Goal: Transaction & Acquisition: Obtain resource

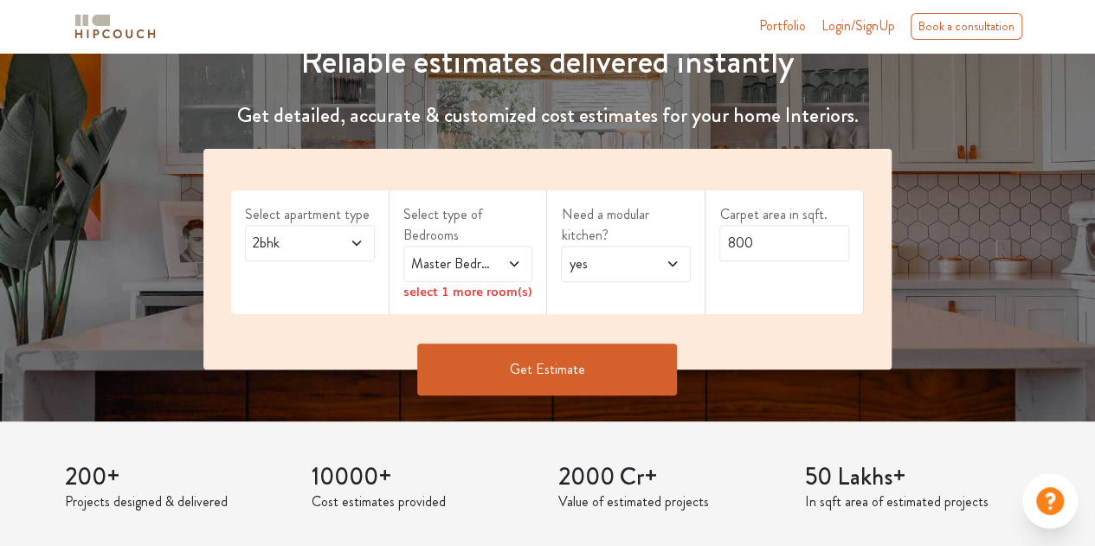
scroll to position [260, 0]
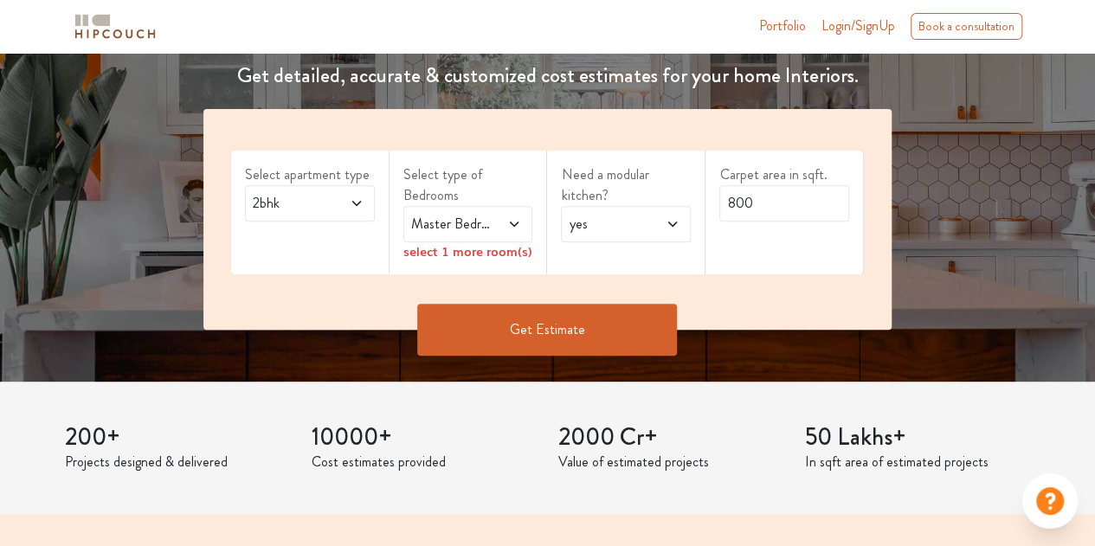
click at [358, 193] on span at bounding box center [349, 203] width 29 height 21
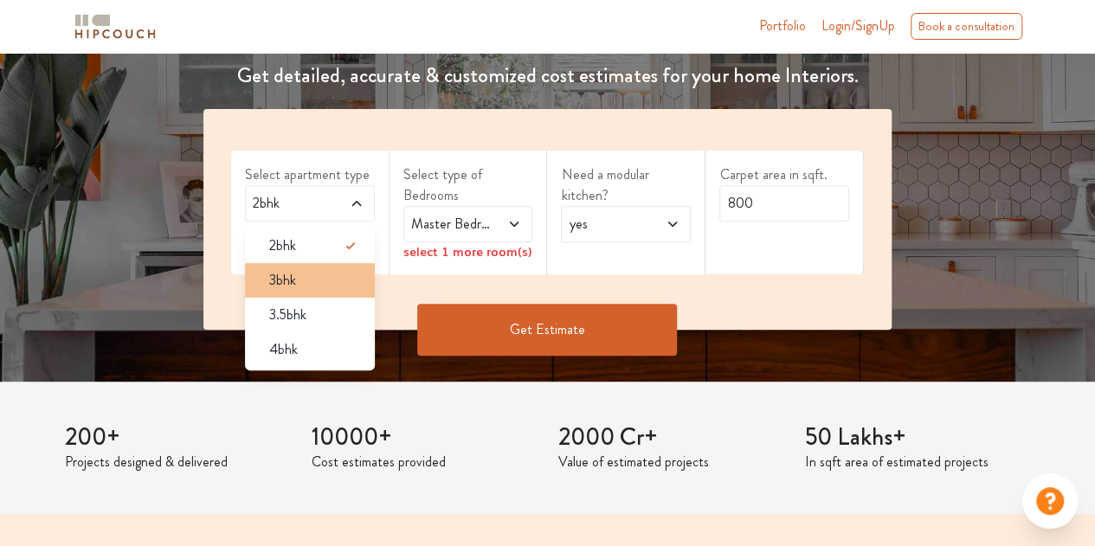
click at [315, 278] on div "3bhk" at bounding box center [314, 280] width 119 height 21
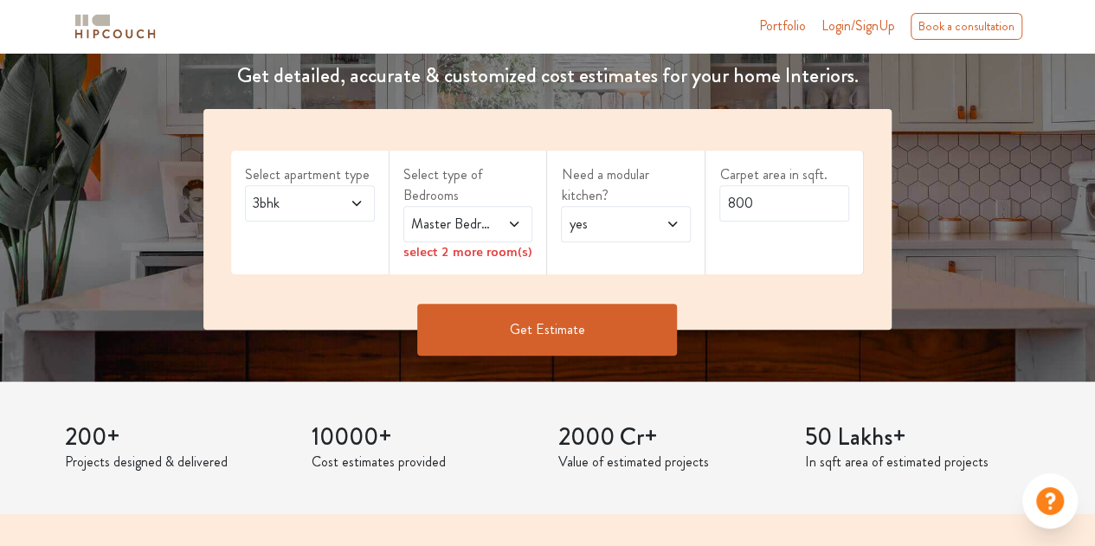
click at [464, 254] on div "select 2 more room(s)" at bounding box center [468, 251] width 130 height 18
click at [445, 254] on div "select 2 more room(s)" at bounding box center [468, 251] width 130 height 18
click at [516, 219] on icon at bounding box center [514, 224] width 14 height 14
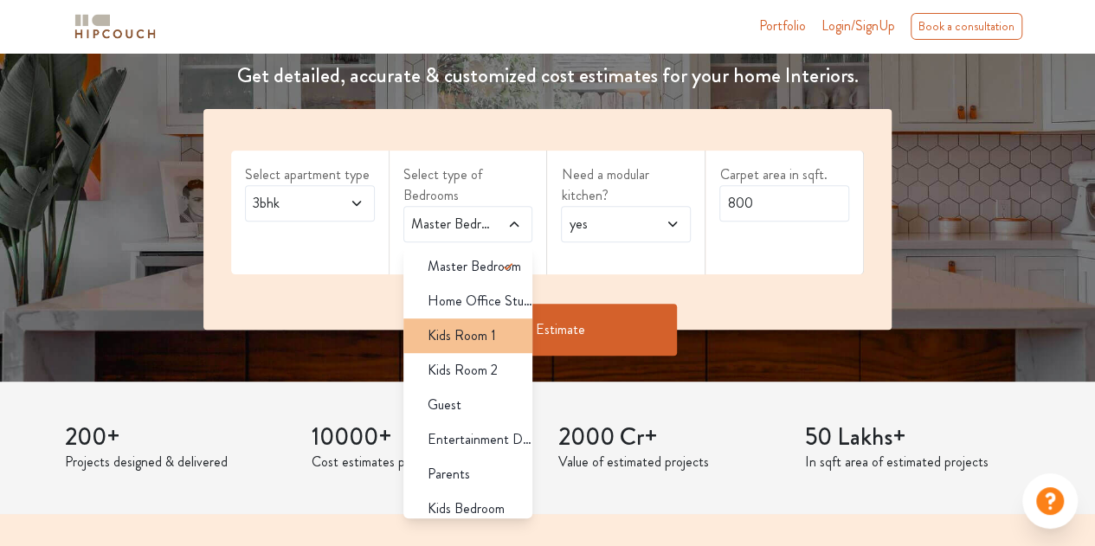
click at [469, 335] on span "Kids Room 1" at bounding box center [461, 335] width 68 height 21
click at [471, 342] on span "Kids Room 1" at bounding box center [461, 335] width 68 height 21
click at [479, 327] on span "Kids Room 1" at bounding box center [461, 335] width 68 height 21
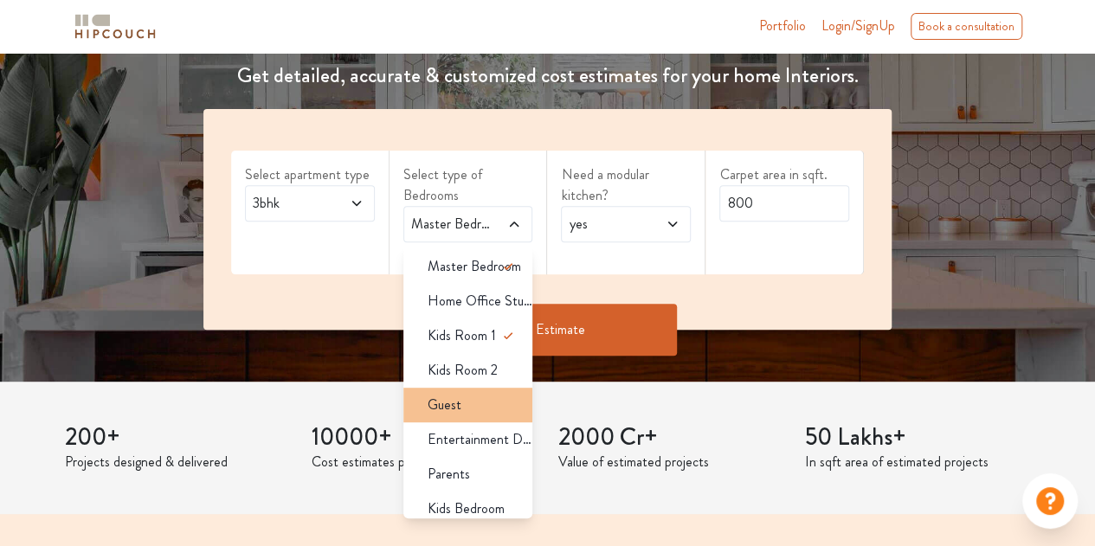
click at [463, 404] on div "Guest" at bounding box center [473, 405] width 119 height 21
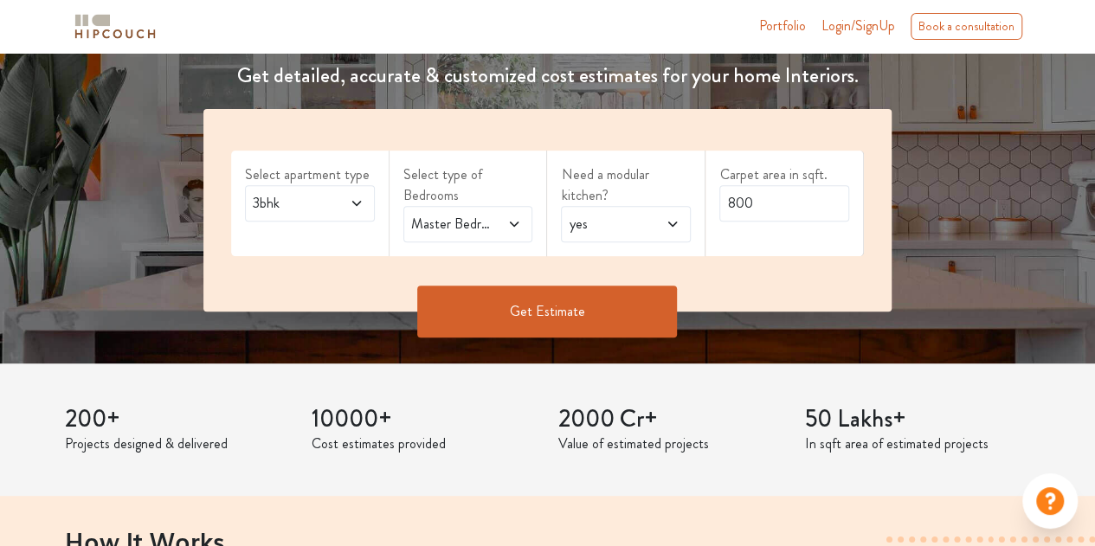
click at [594, 227] on span "yes" at bounding box center [608, 224] width 86 height 21
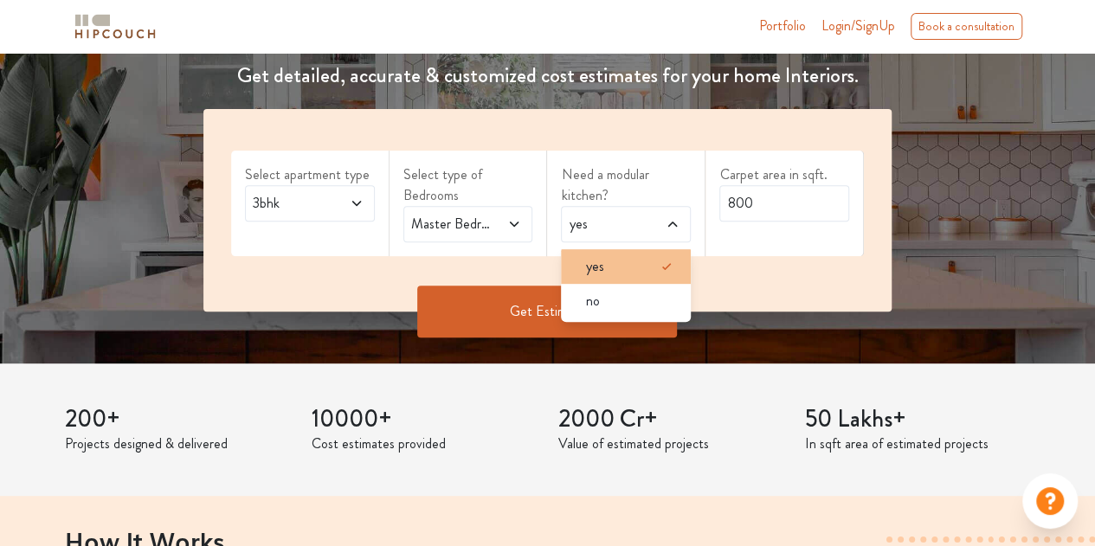
click at [611, 262] on div "yes" at bounding box center [630, 266] width 119 height 21
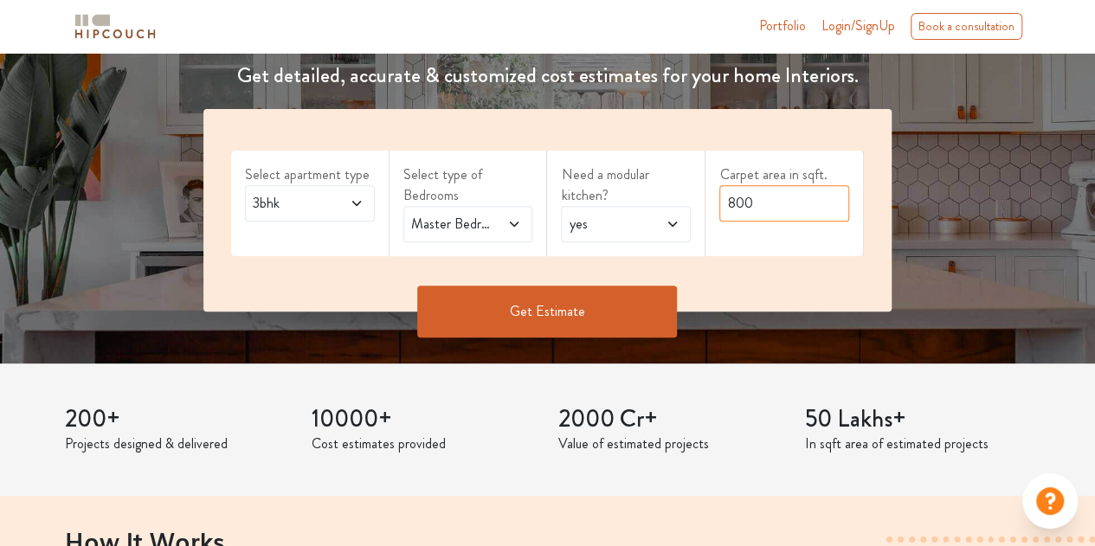
click at [765, 209] on input "800" at bounding box center [784, 203] width 130 height 36
drag, startPoint x: 765, startPoint y: 208, endPoint x: 710, endPoint y: 191, distance: 56.9
click at [710, 191] on div "Carpet area in sqft. 800" at bounding box center [784, 204] width 158 height 106
type input "1295"
click at [544, 305] on button "Get Estimate" at bounding box center [547, 312] width 260 height 52
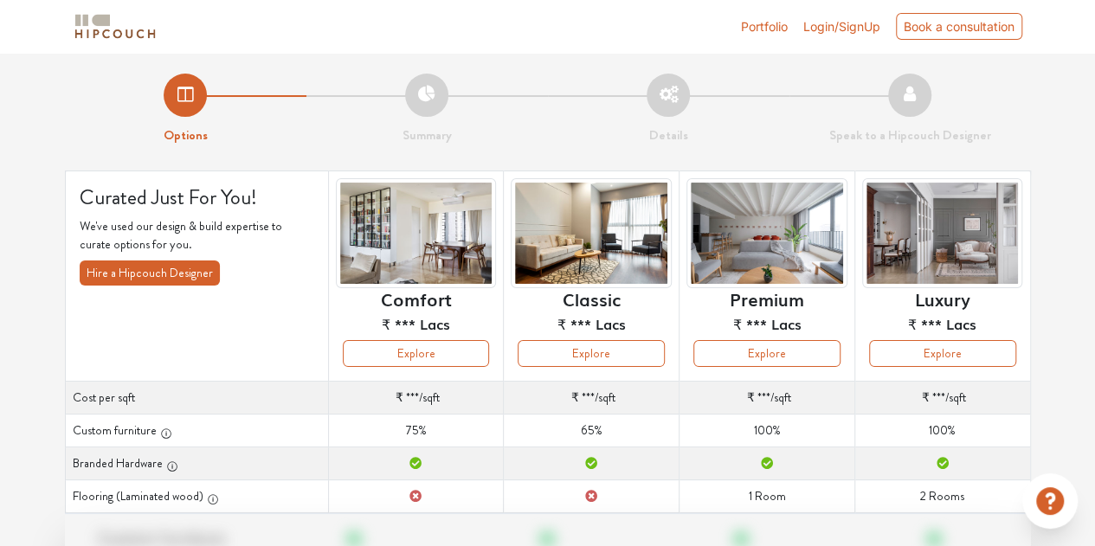
click at [732, 222] on img at bounding box center [766, 233] width 161 height 110
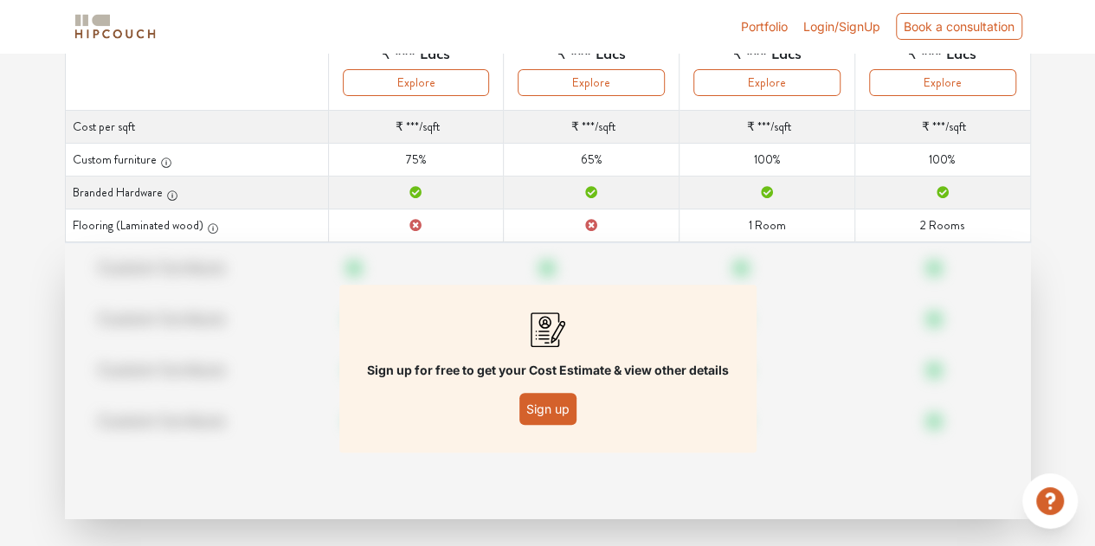
scroll to position [284, 0]
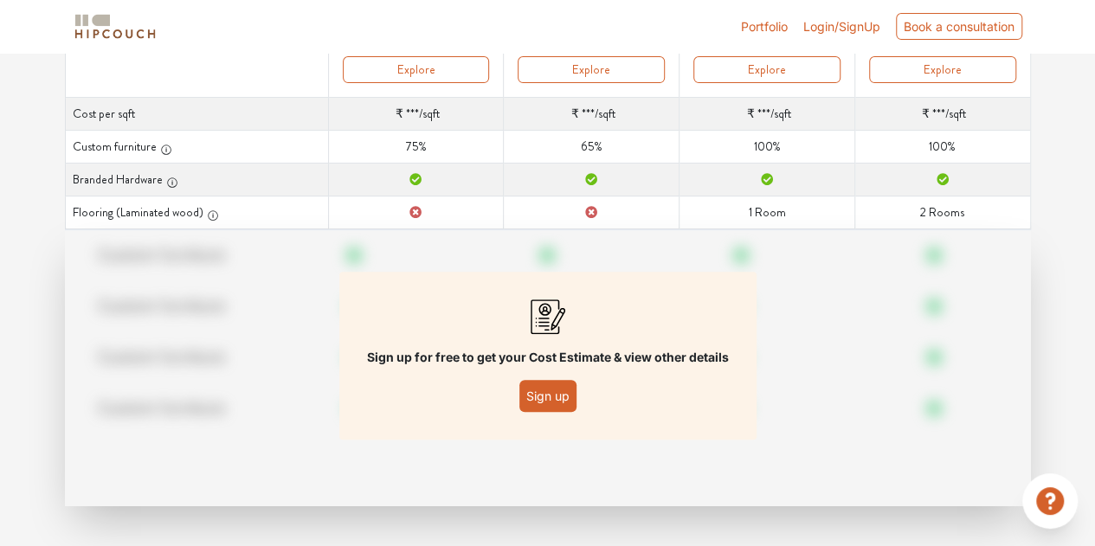
click at [555, 395] on button "Sign up" at bounding box center [547, 396] width 57 height 32
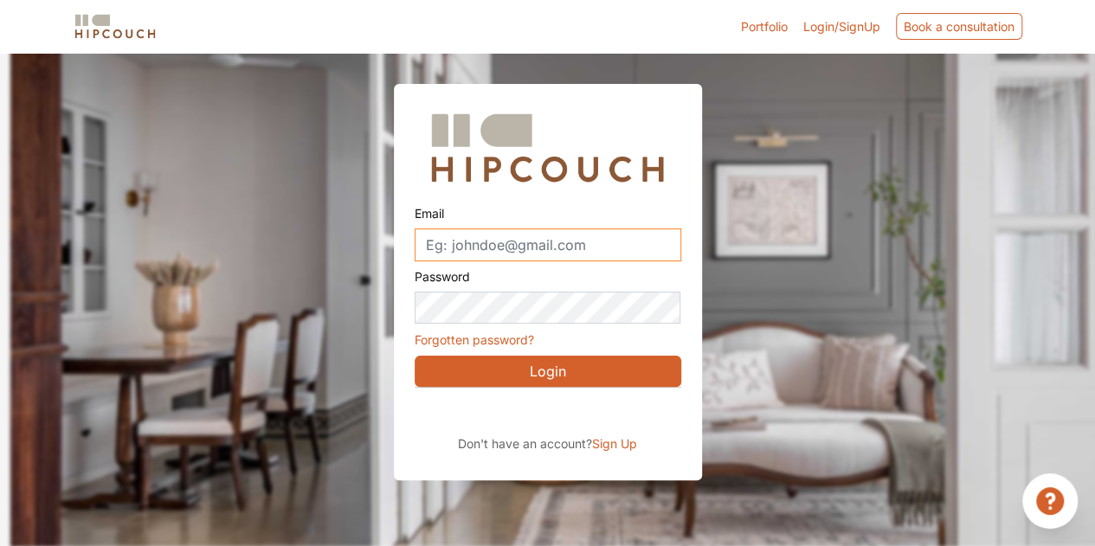
click at [528, 243] on input "Email" at bounding box center [547, 244] width 267 height 33
type input "rohit@hornlegend.com"
click at [621, 440] on span "Sign Up" at bounding box center [614, 443] width 45 height 15
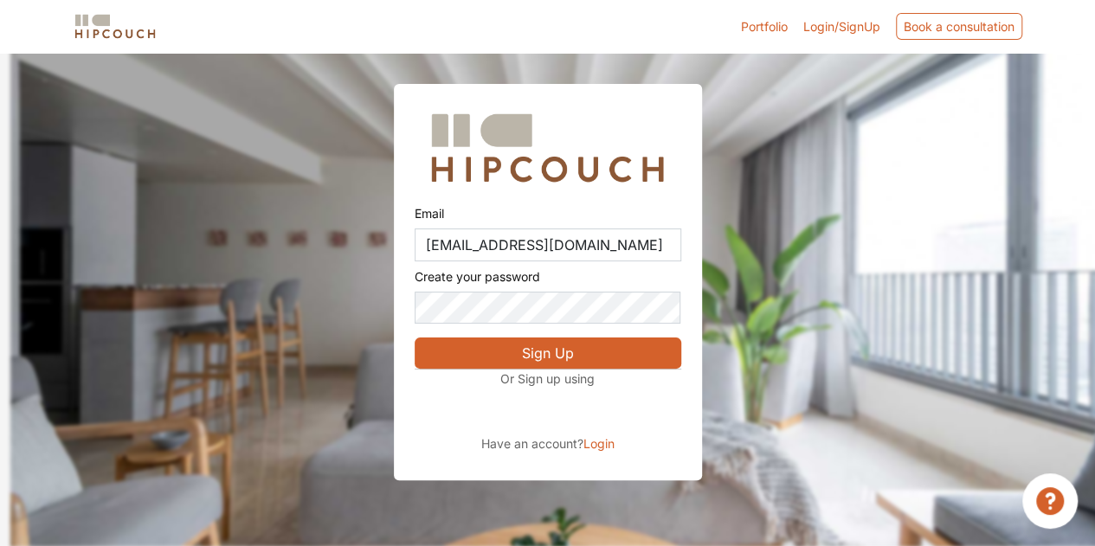
click at [539, 354] on button "Sign Up" at bounding box center [547, 352] width 267 height 31
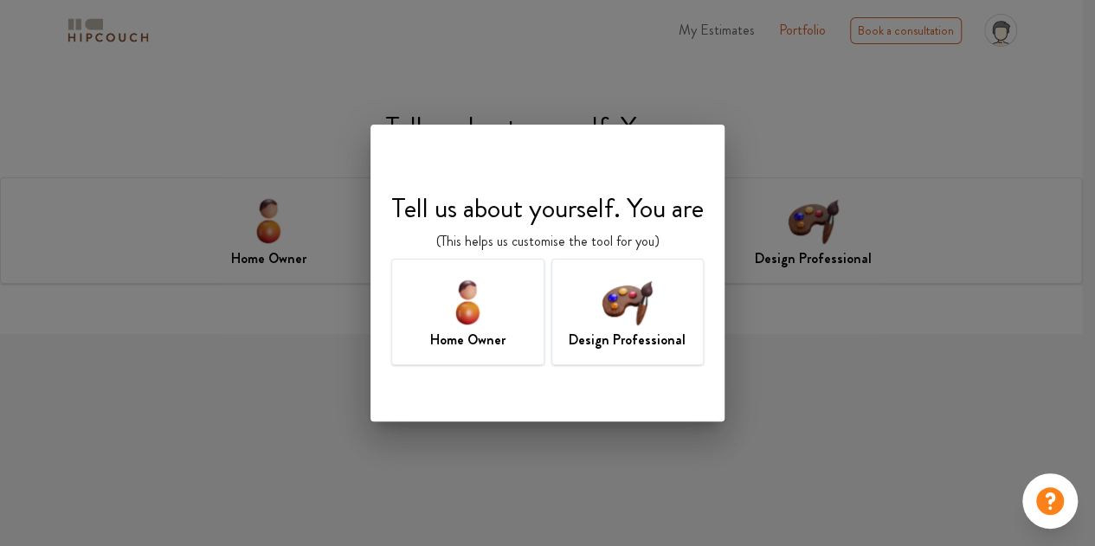
click at [497, 312] on div "Home Owner" at bounding box center [467, 312] width 153 height 106
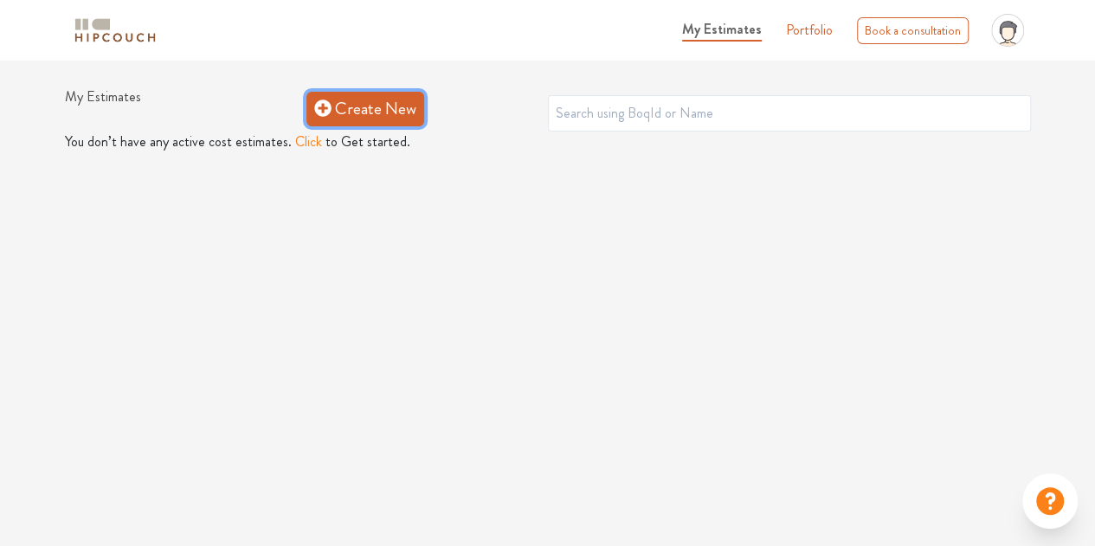
click at [317, 112] on icon at bounding box center [322, 108] width 16 height 16
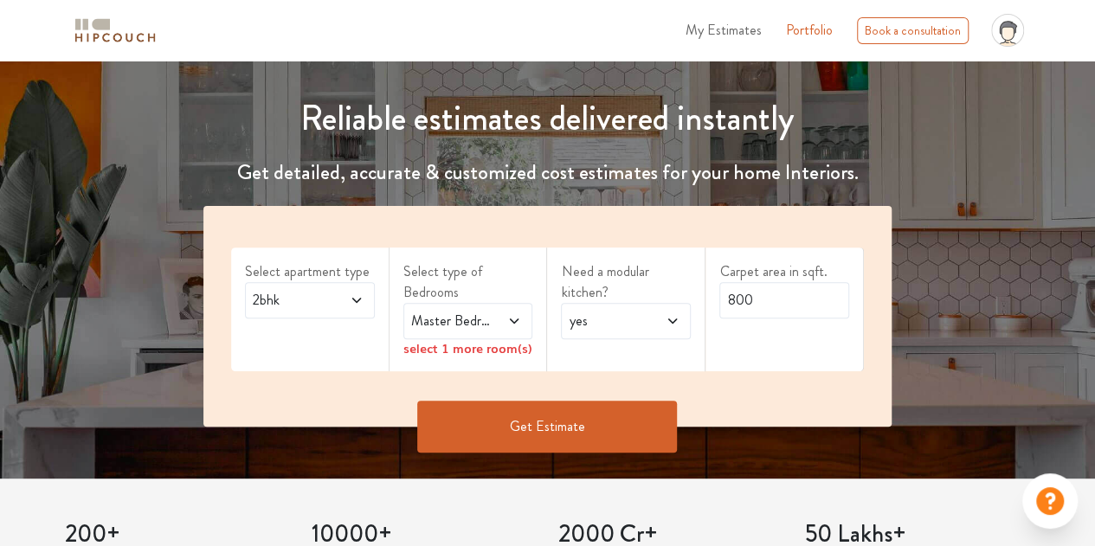
scroll to position [346, 0]
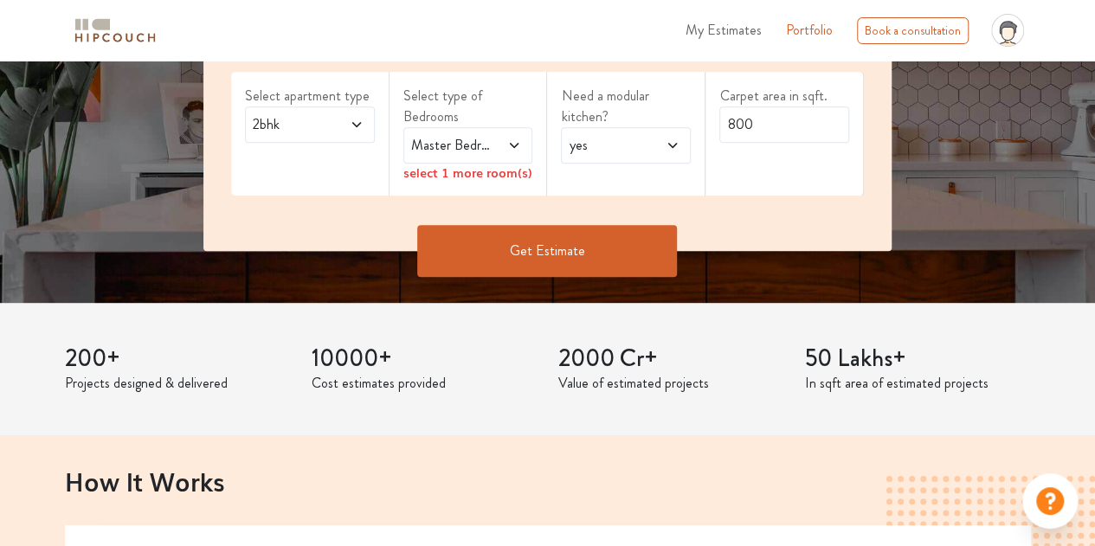
click at [357, 116] on span at bounding box center [349, 124] width 29 height 21
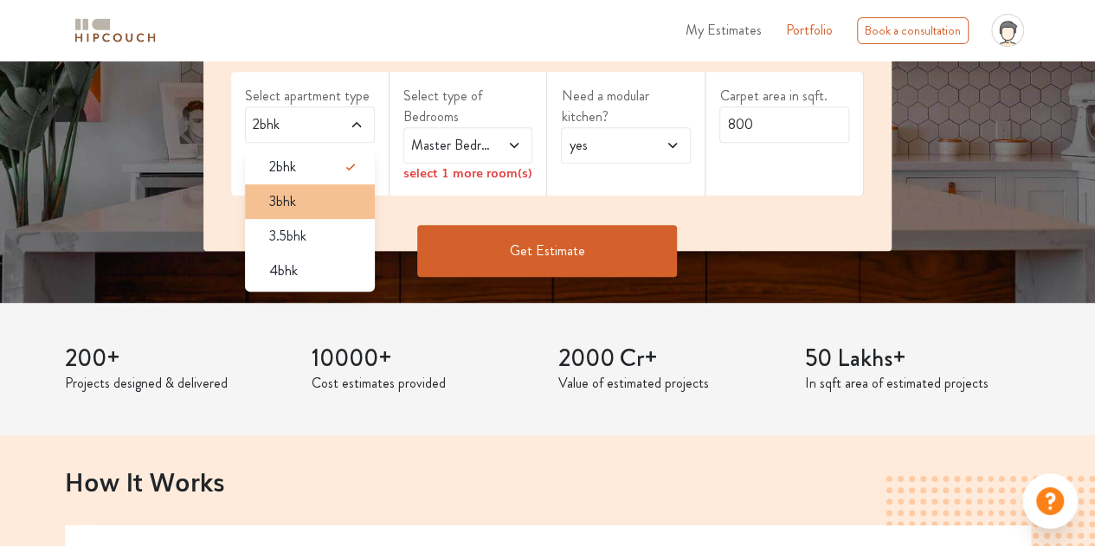
click at [322, 191] on div "3bhk" at bounding box center [314, 201] width 119 height 21
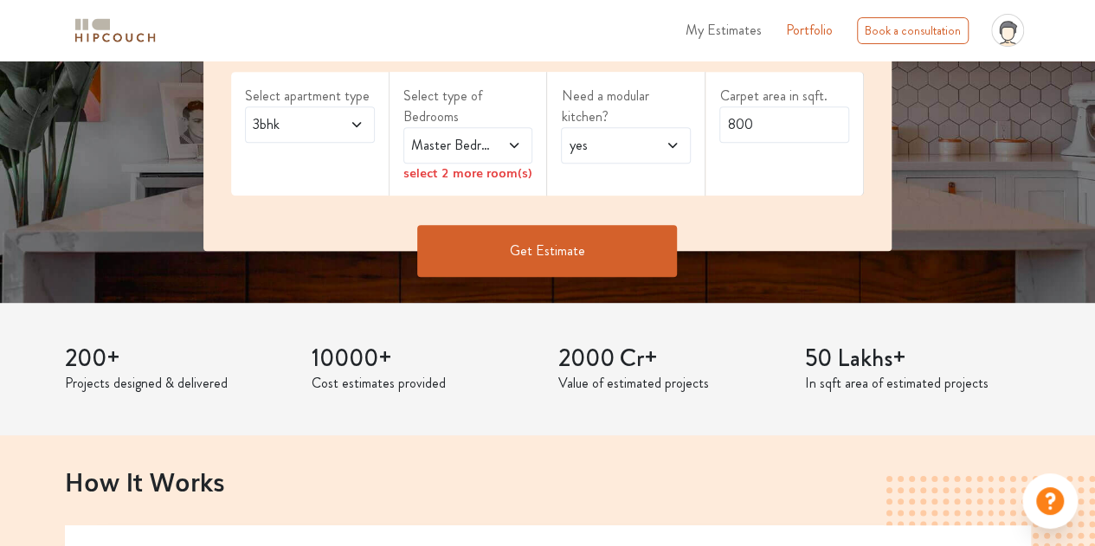
click at [471, 170] on div "select 2 more room(s)" at bounding box center [468, 173] width 130 height 18
click at [519, 161] on div "Master Bedroom" at bounding box center [468, 145] width 130 height 36
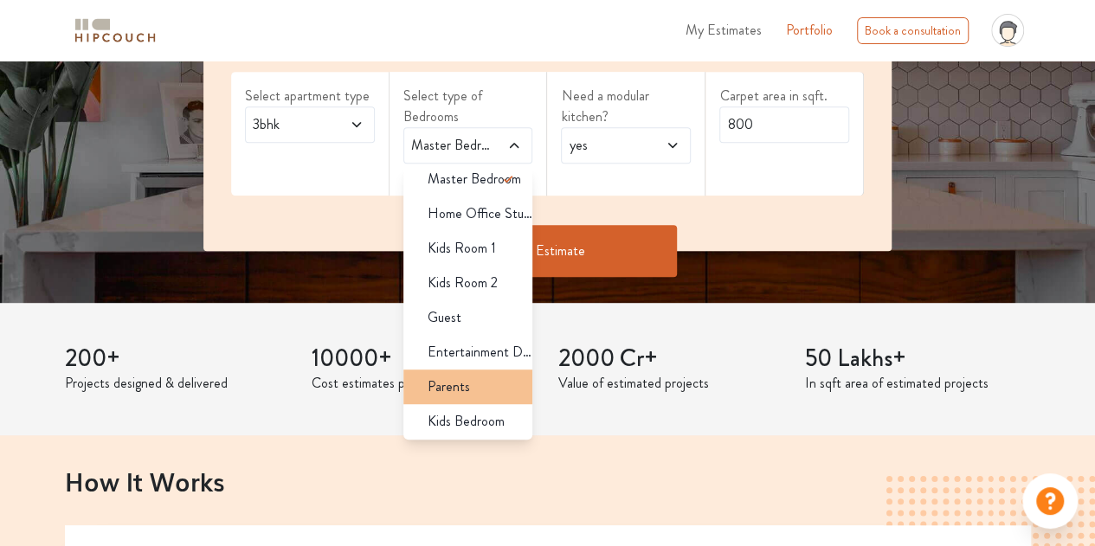
scroll to position [10, 0]
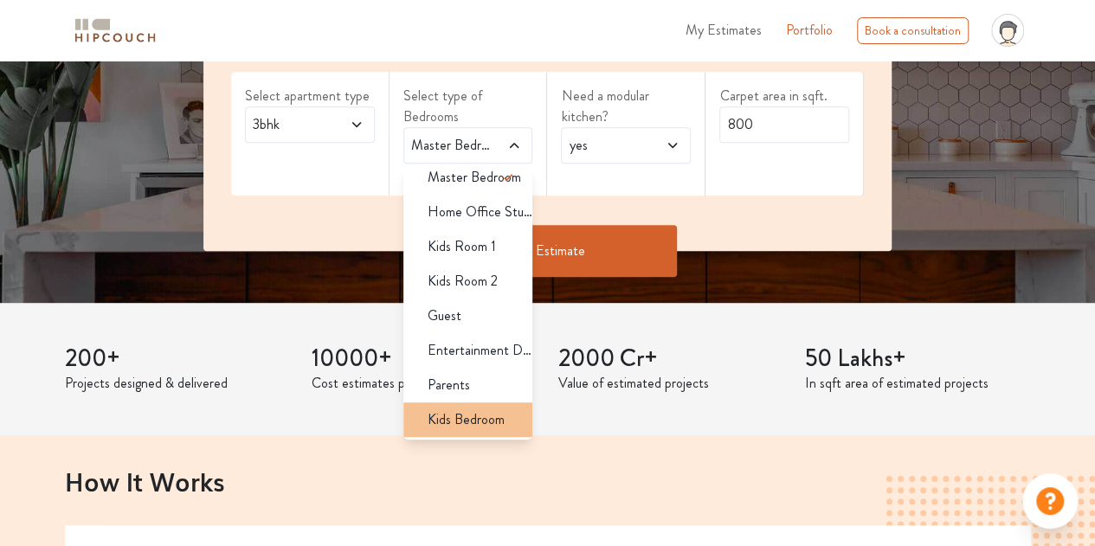
click at [472, 421] on span "Kids Bedroom" at bounding box center [465, 419] width 77 height 21
click at [475, 314] on div "Guest" at bounding box center [473, 315] width 119 height 21
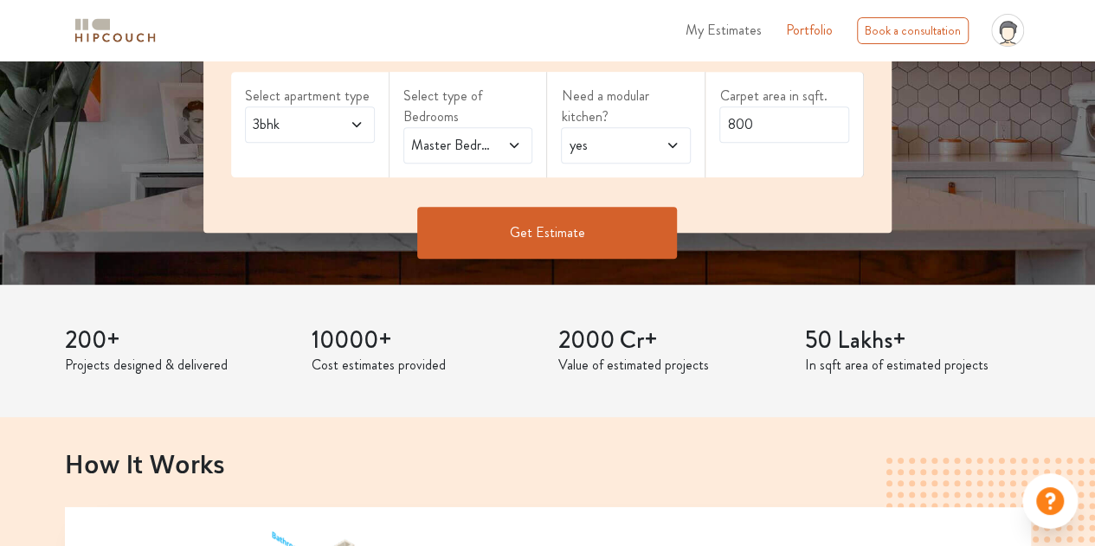
click at [677, 142] on icon at bounding box center [672, 145] width 14 height 14
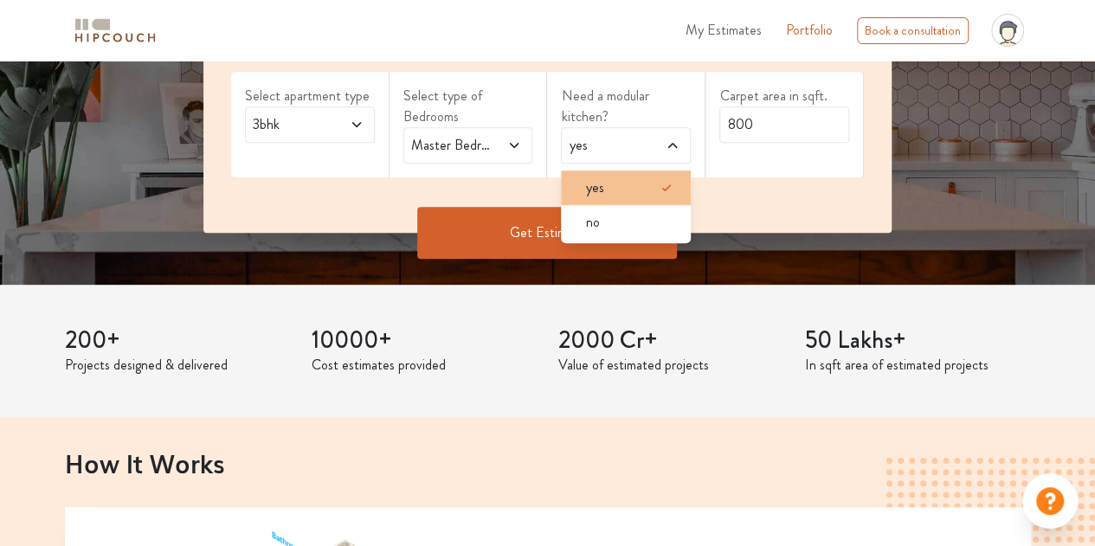
click at [632, 186] on div "yes" at bounding box center [630, 187] width 119 height 21
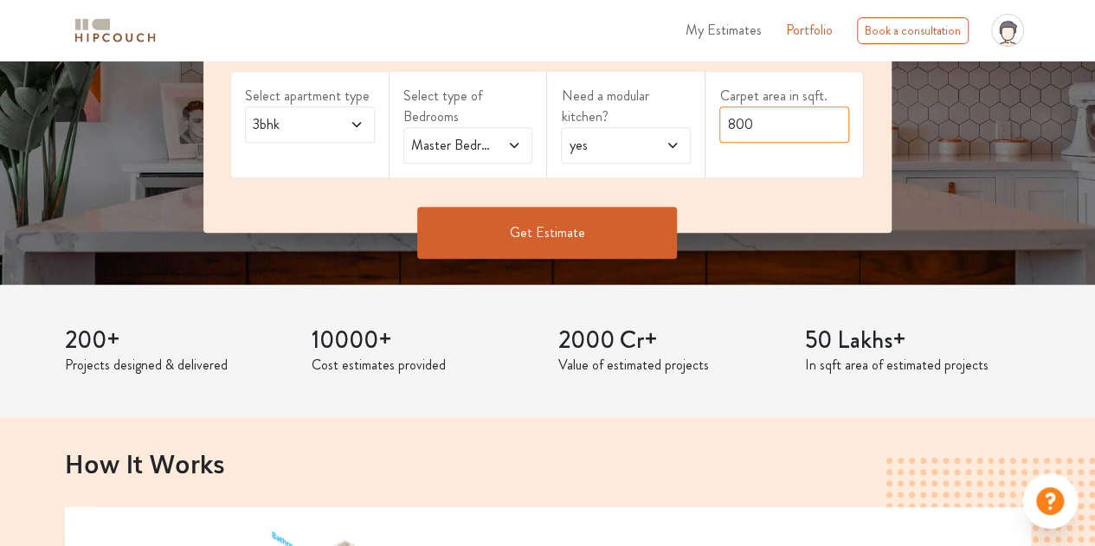
click at [761, 125] on input "800" at bounding box center [784, 124] width 130 height 36
drag, startPoint x: 761, startPoint y: 125, endPoint x: 706, endPoint y: 105, distance: 58.8
click at [706, 105] on div "Carpet area in sqft. 800" at bounding box center [784, 125] width 158 height 106
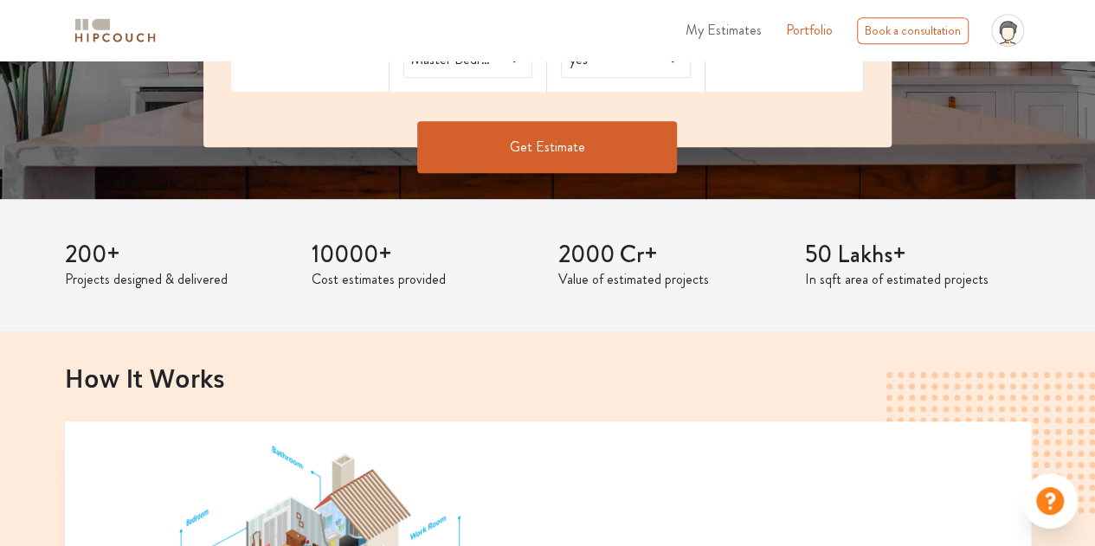
scroll to position [346, 0]
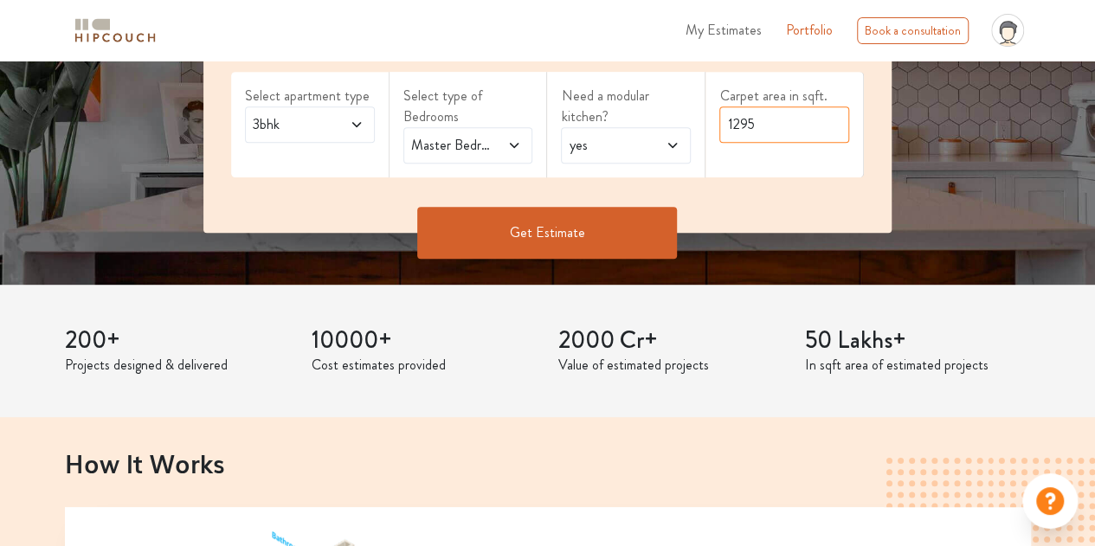
type input "1295"
click at [575, 227] on button "Get Estimate" at bounding box center [547, 233] width 260 height 52
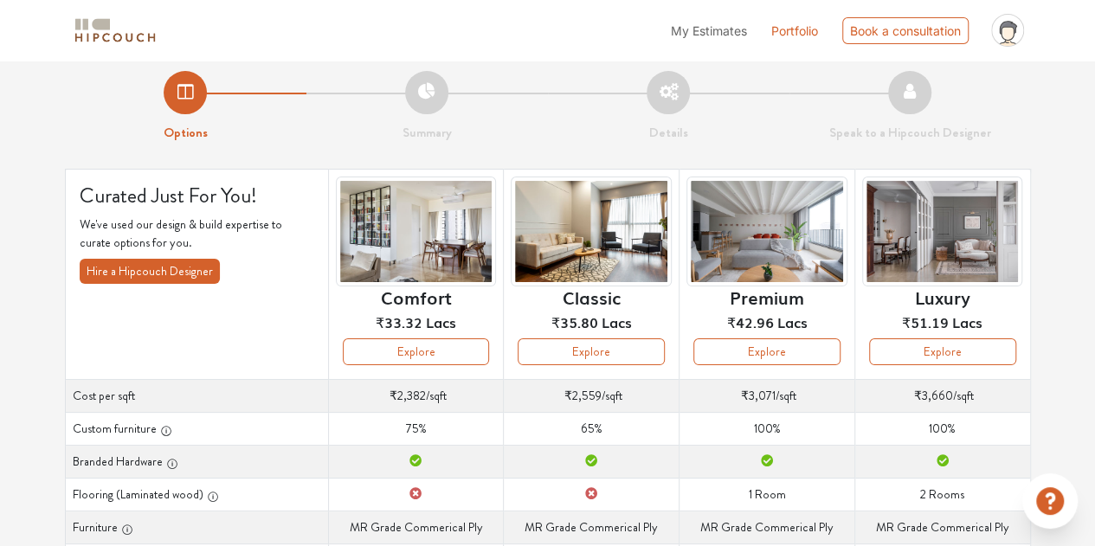
scroll to position [6, 0]
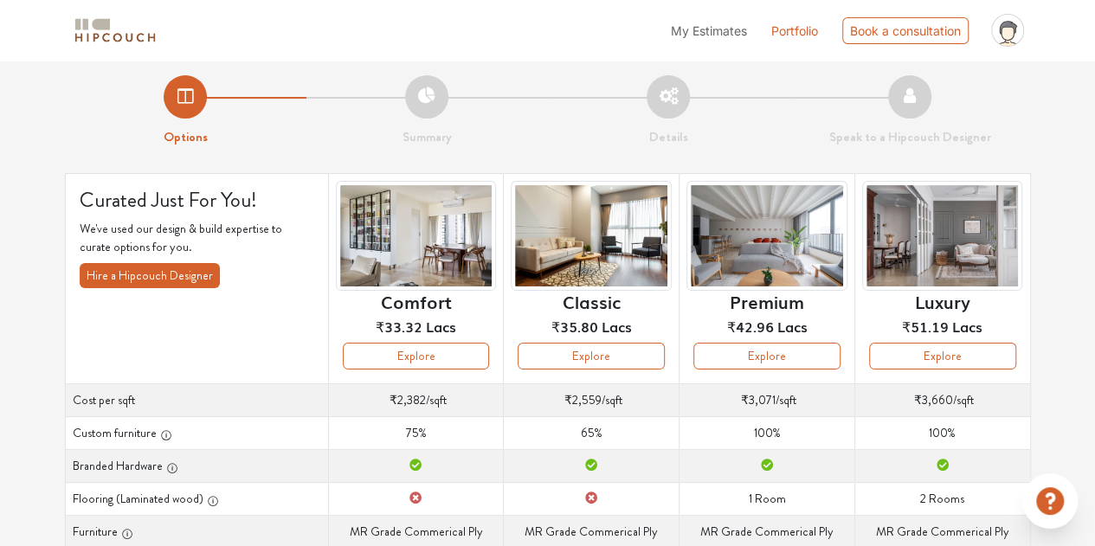
click at [889, 246] on img at bounding box center [942, 236] width 161 height 110
click at [948, 352] on button "Explore" at bounding box center [942, 356] width 147 height 27
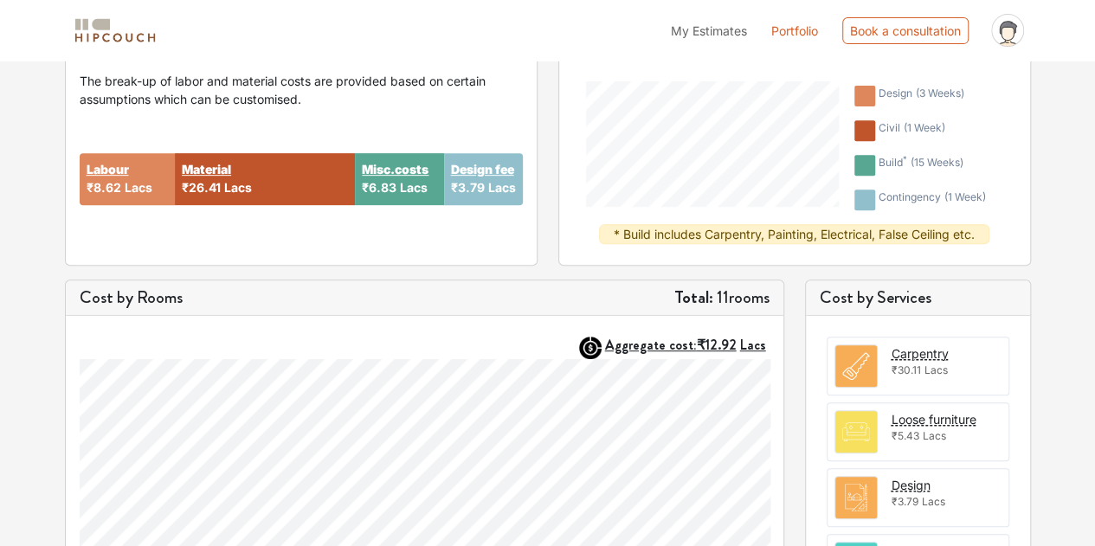
scroll to position [301, 0]
